Goal: Task Accomplishment & Management: Manage account settings

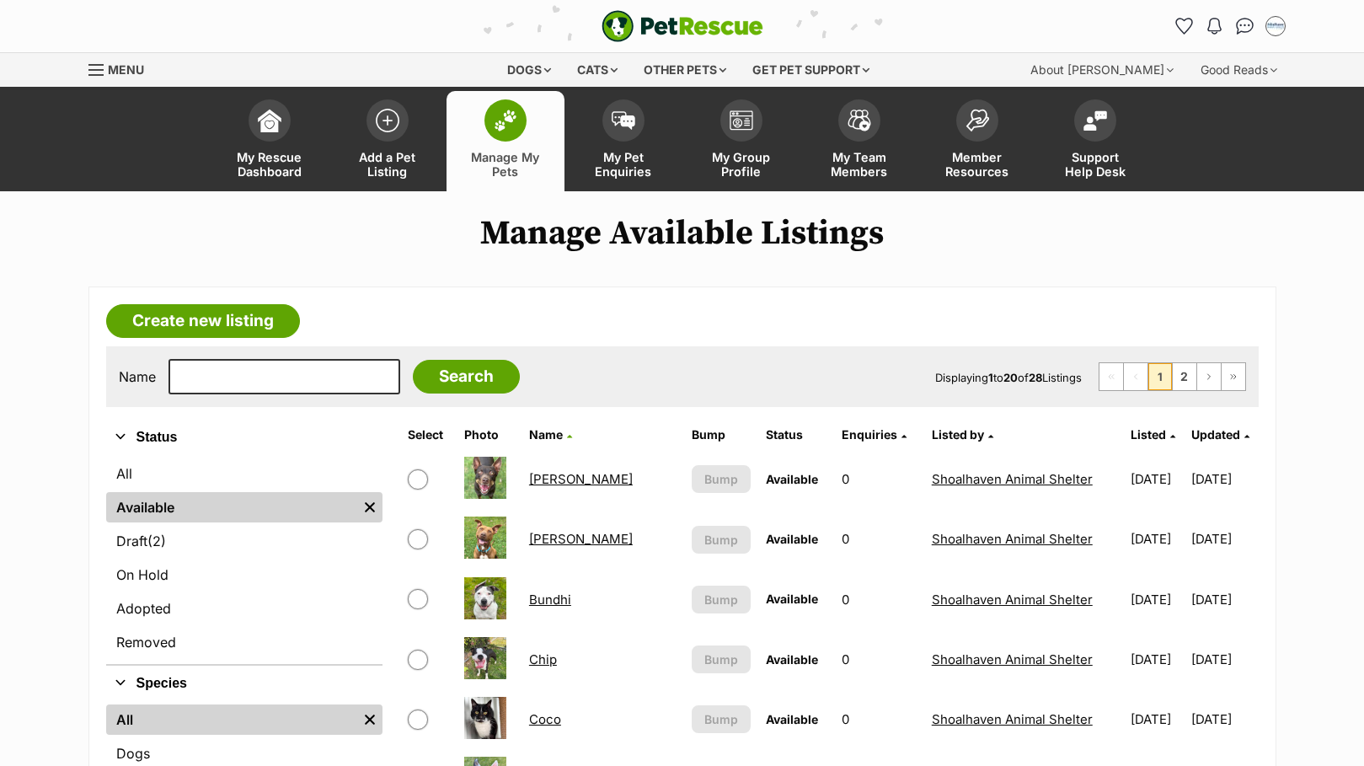
drag, startPoint x: 0, startPoint y: 0, endPoint x: 519, endPoint y: 123, distance: 533.5
click at [519, 123] on span at bounding box center [506, 120] width 42 height 42
click at [1195, 381] on link "2" at bounding box center [1185, 376] width 24 height 27
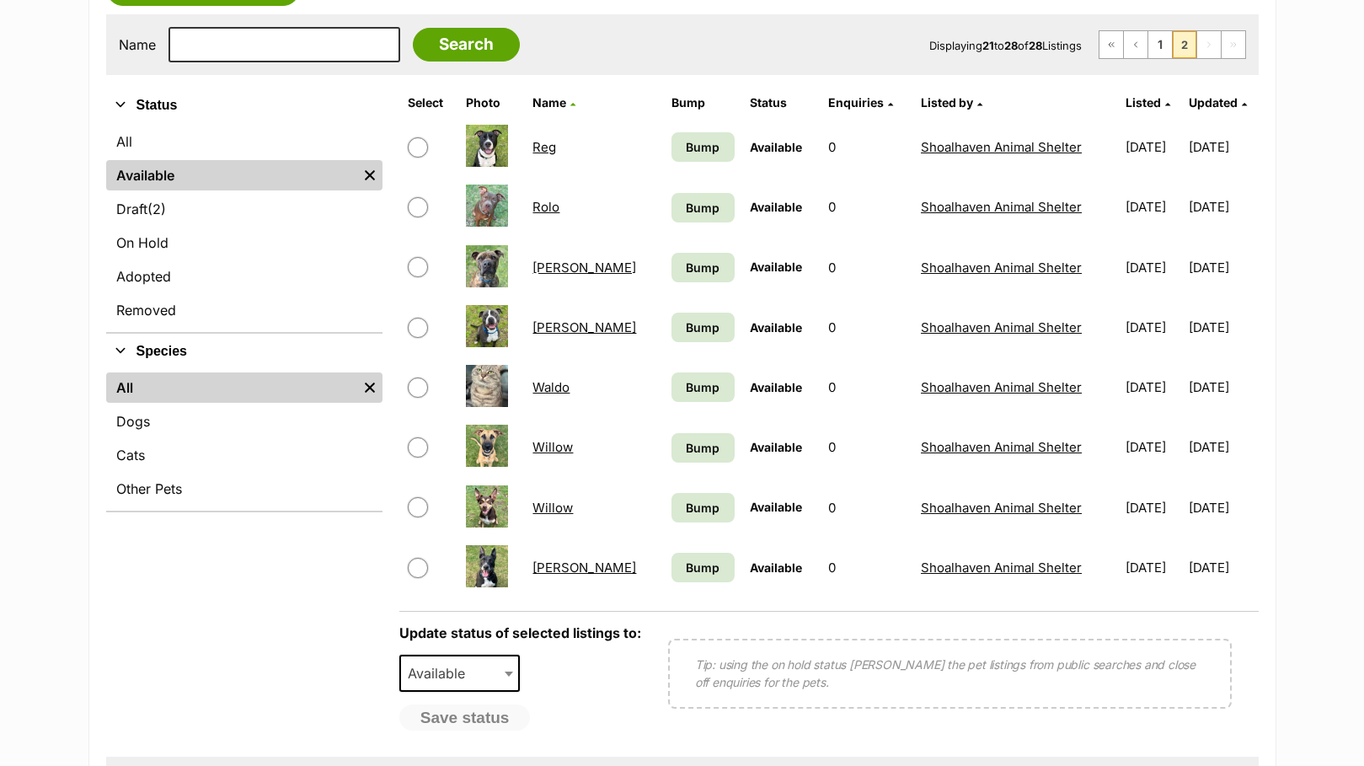
scroll to position [337, 0]
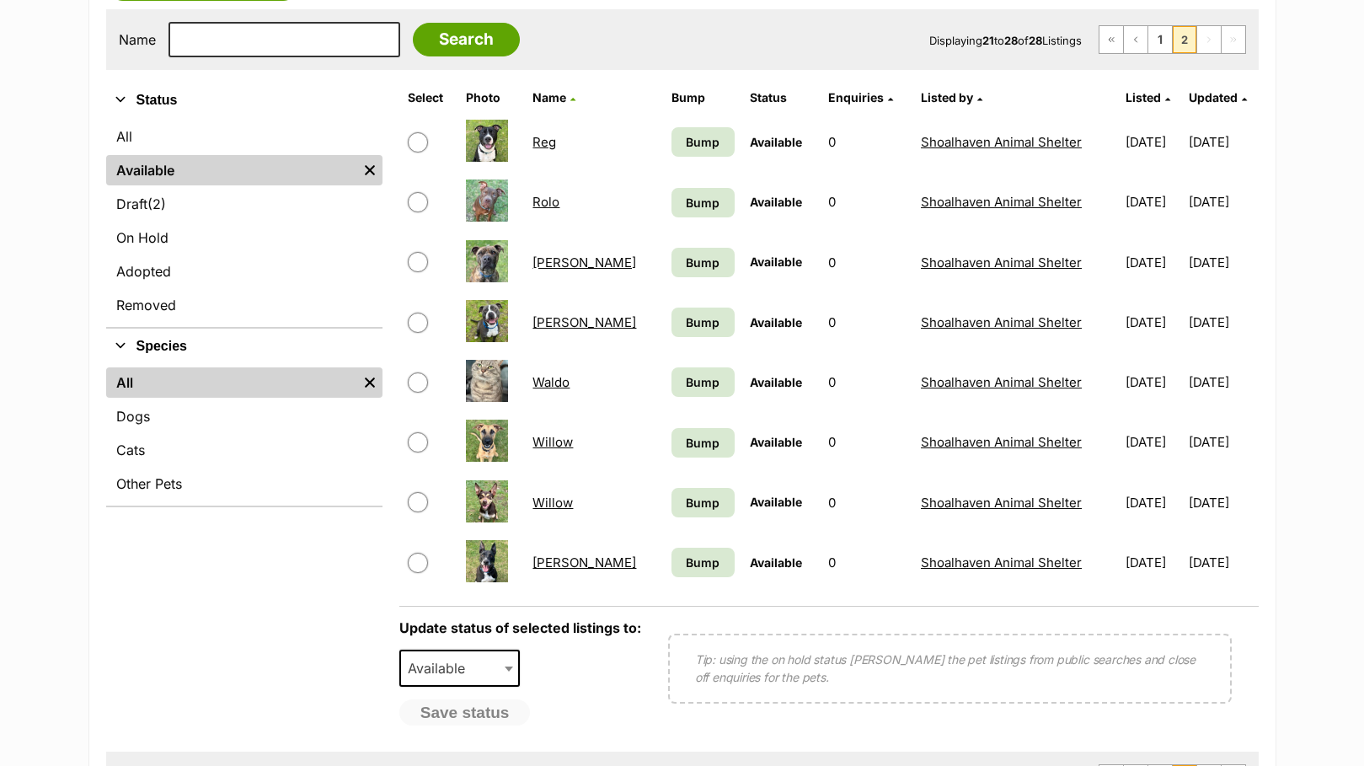
click at [555, 498] on link "Willow" at bounding box center [553, 503] width 40 height 16
